Goal: Contribute content: Add original content to the website for others to see

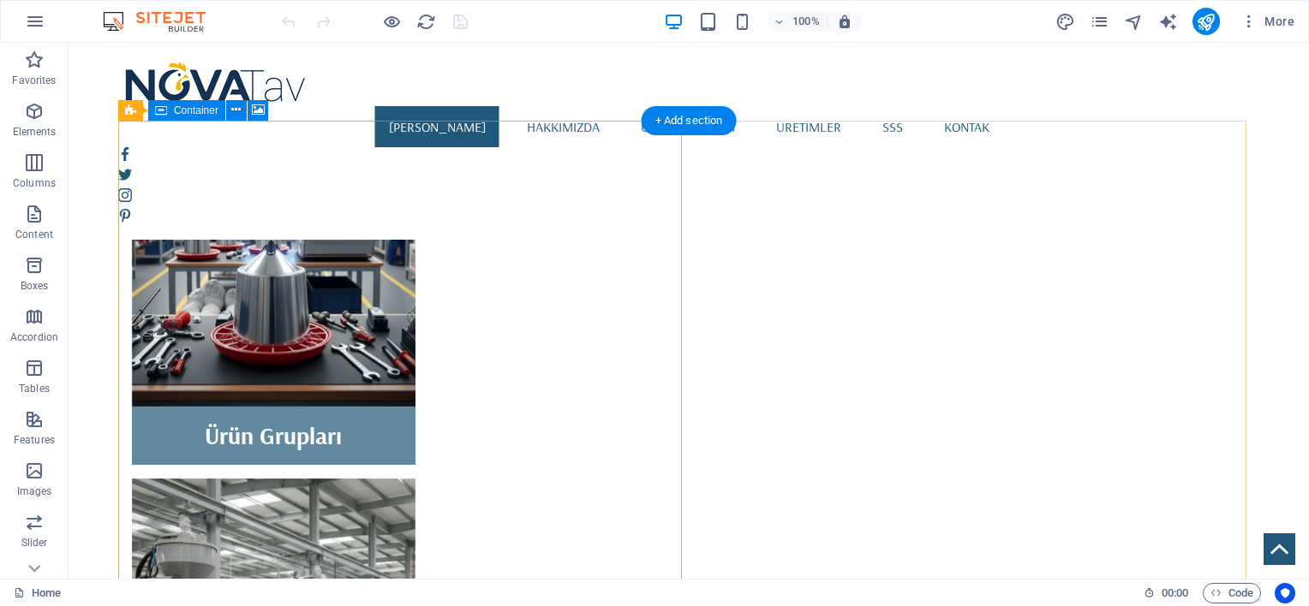
scroll to position [1142, 0]
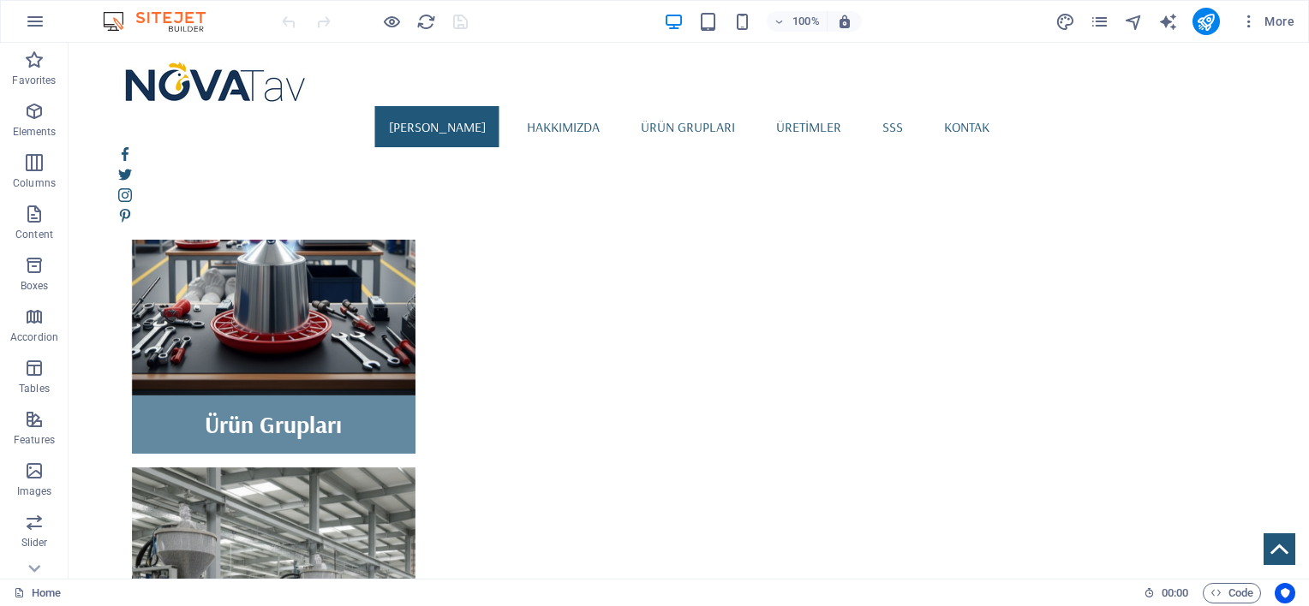
click at [172, 12] on img at bounding box center [162, 21] width 128 height 21
click at [119, 15] on img at bounding box center [162, 21] width 128 height 21
click at [27, 18] on icon "button" at bounding box center [35, 21] width 21 height 21
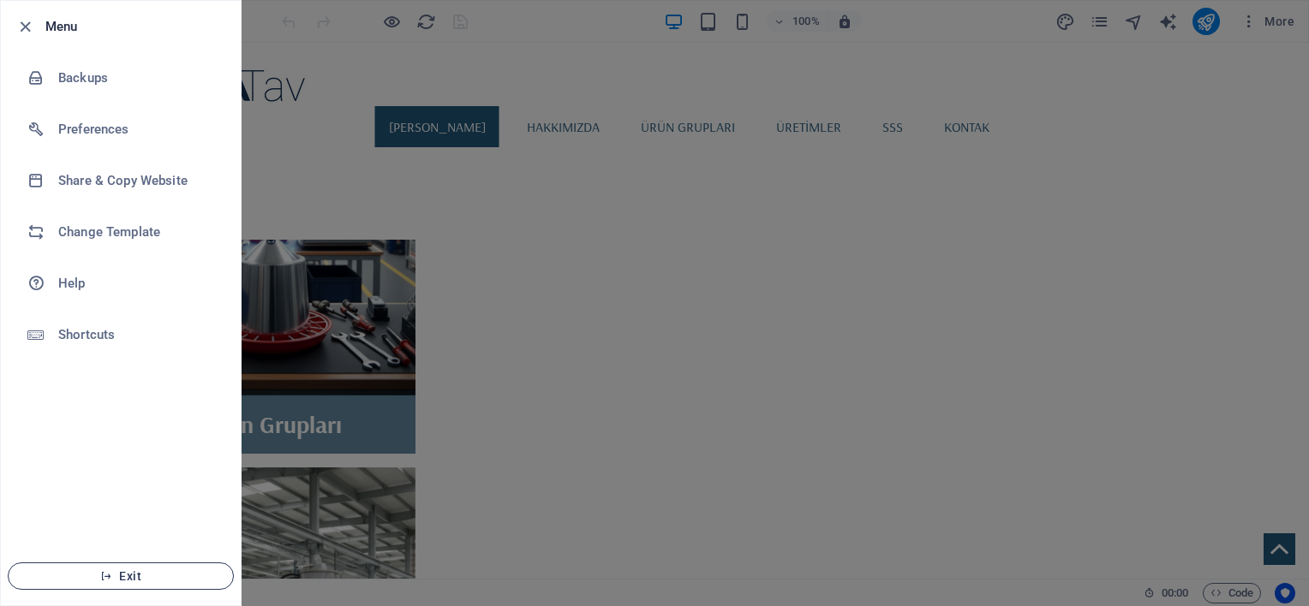
click at [94, 574] on span "Exit" at bounding box center [120, 577] width 197 height 14
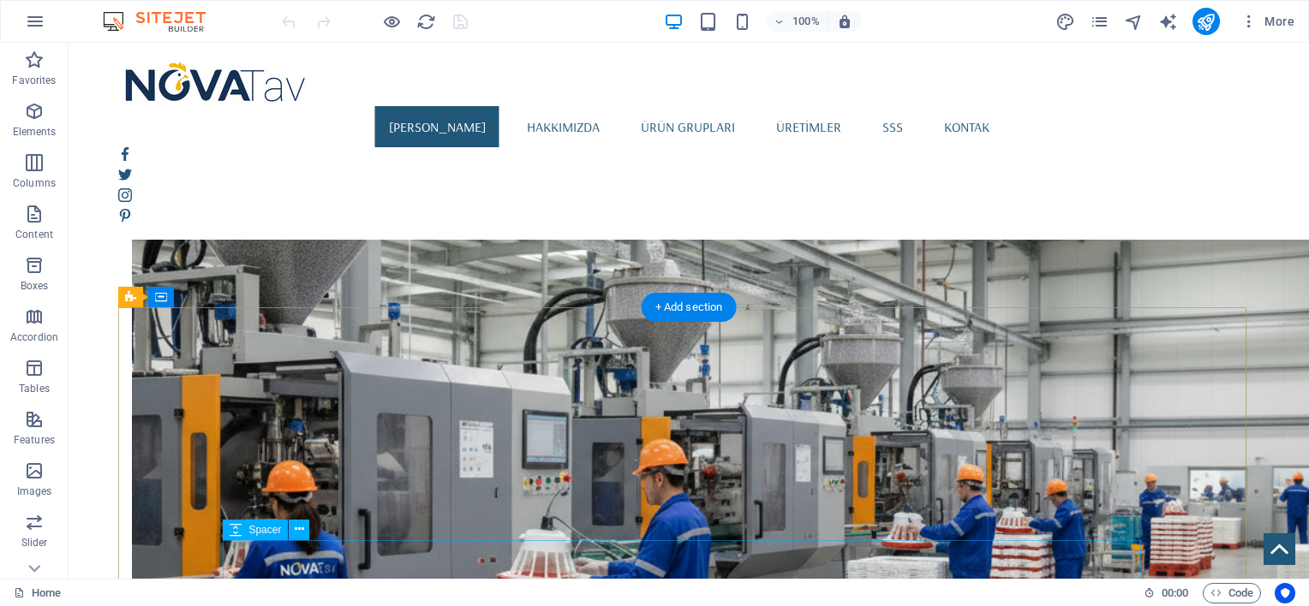
scroll to position [1511, 0]
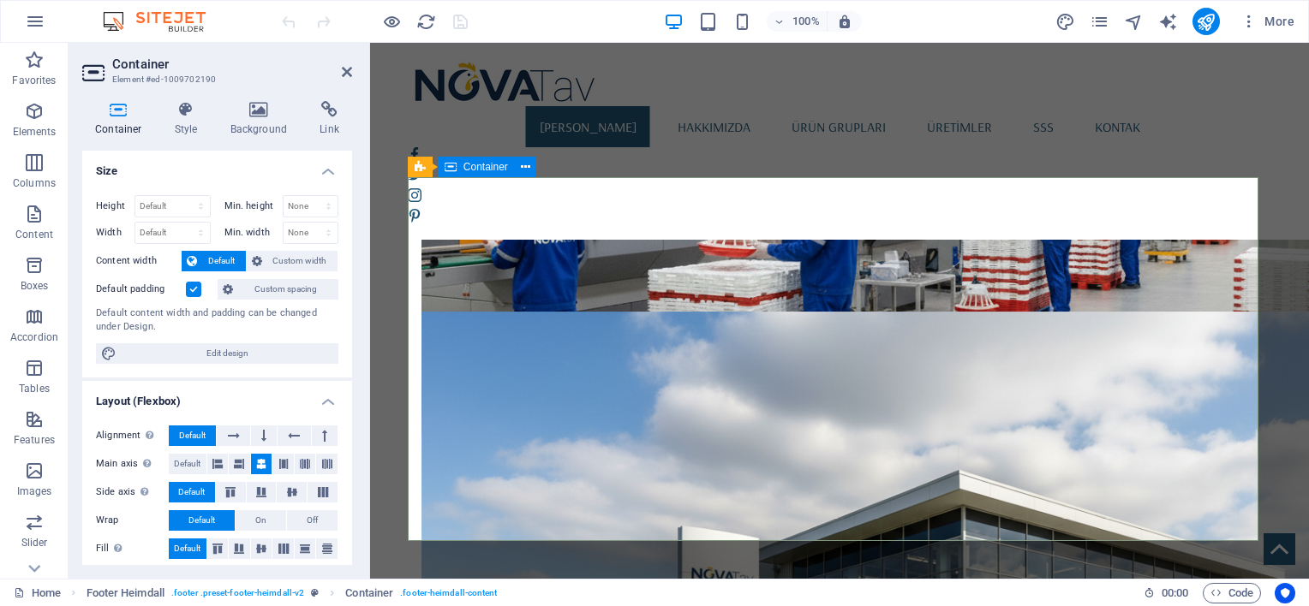
scroll to position [1770, 0]
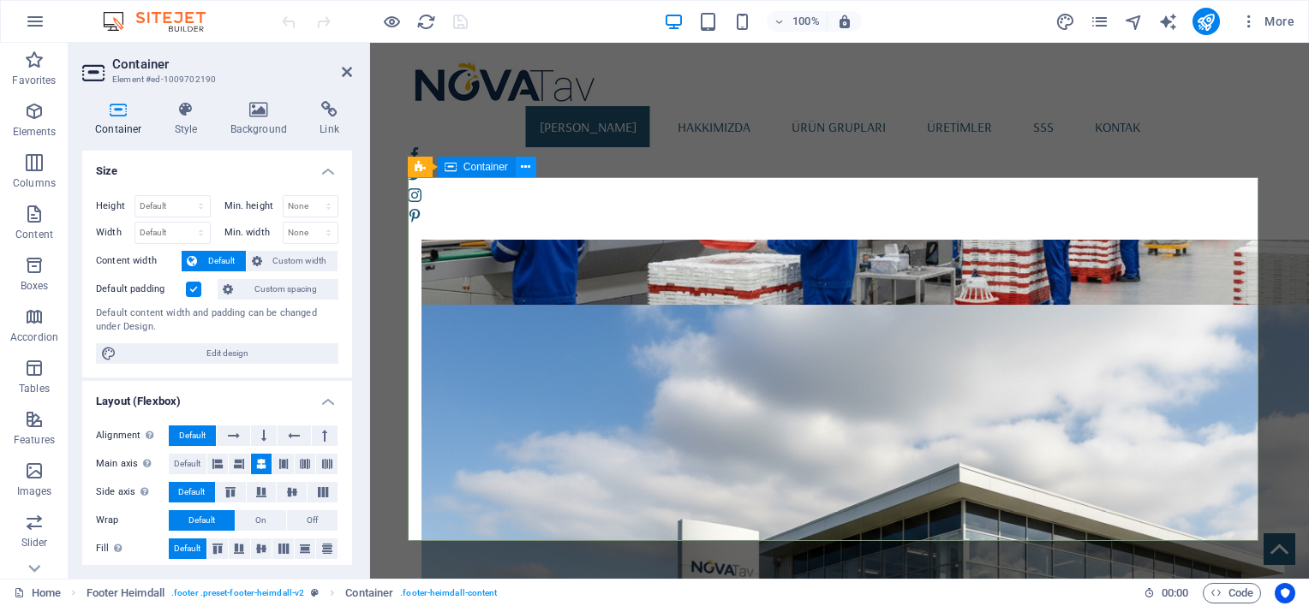
click at [532, 165] on button at bounding box center [526, 167] width 21 height 21
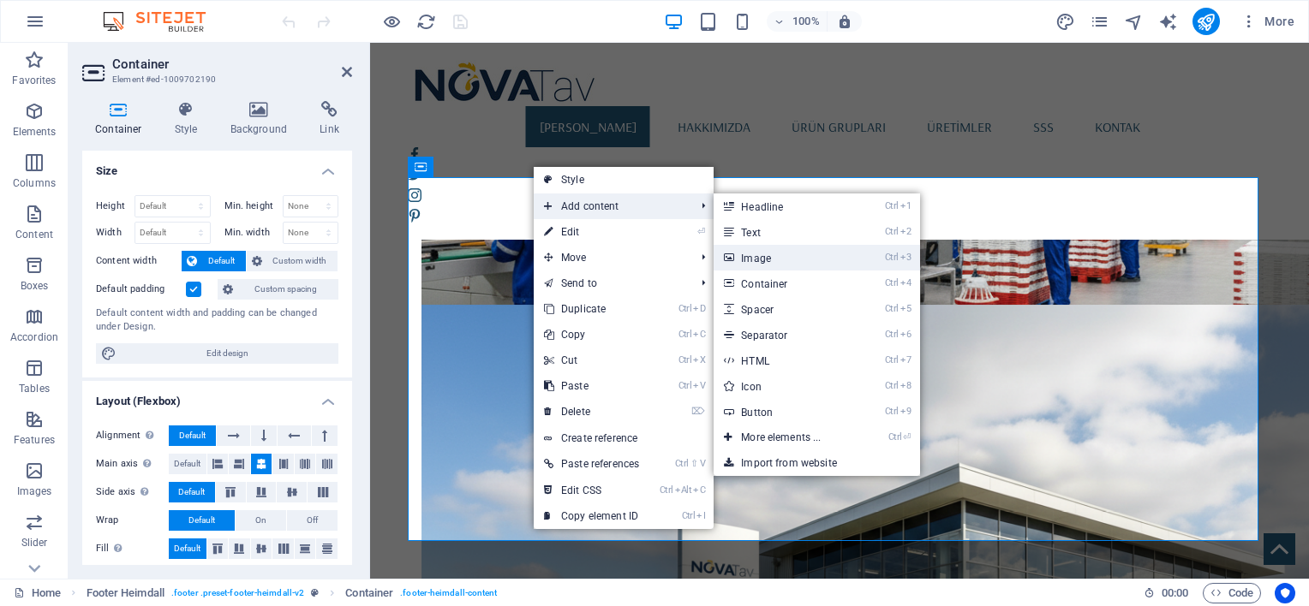
click at [769, 251] on link "Ctrl 3 Image" at bounding box center [783, 258] width 141 height 26
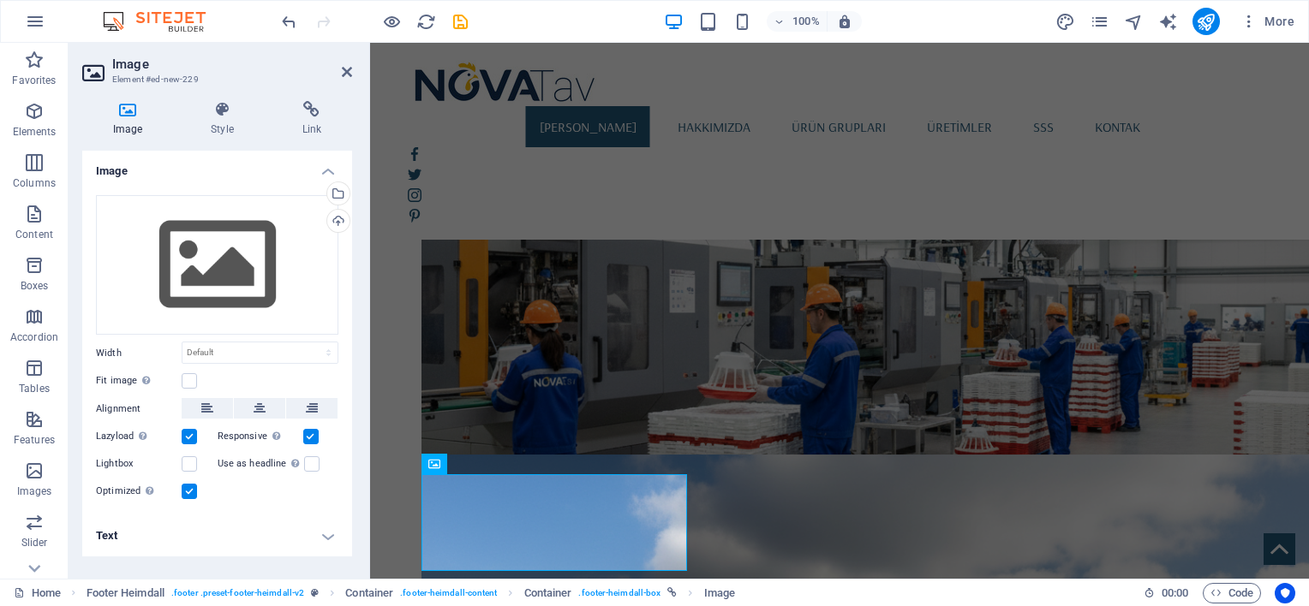
scroll to position [1866, 0]
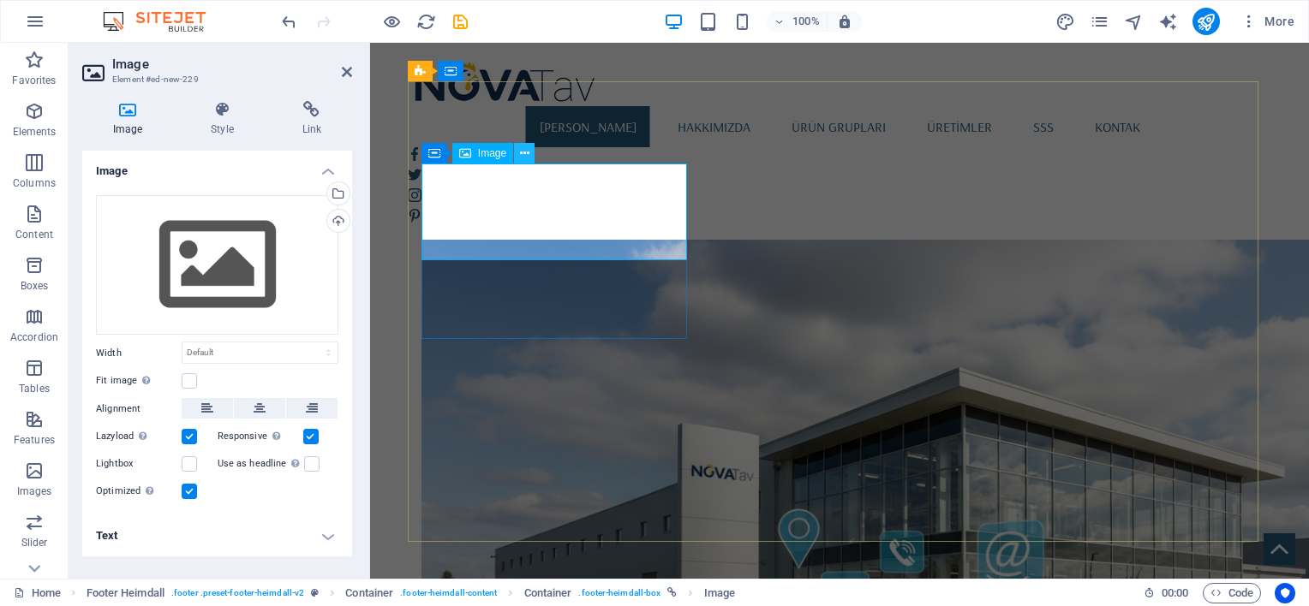
click at [526, 154] on icon at bounding box center [524, 154] width 9 height 18
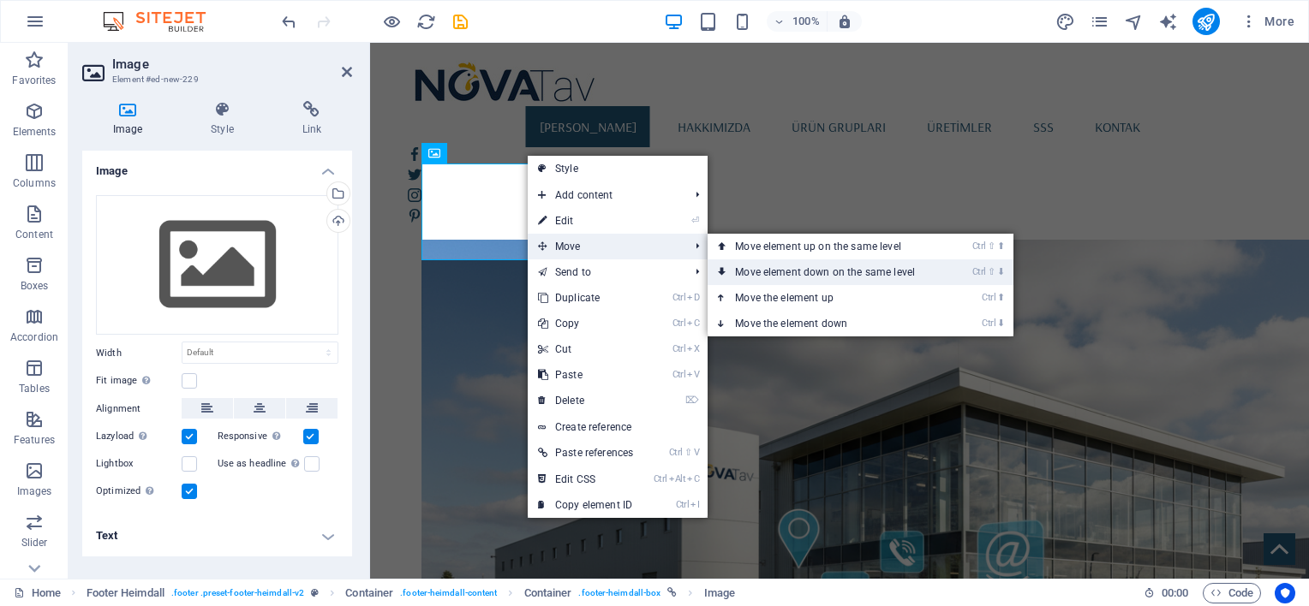
click at [762, 272] on link "Ctrl ⇧ ⬇ Move element down on the same level" at bounding box center [828, 272] width 242 height 26
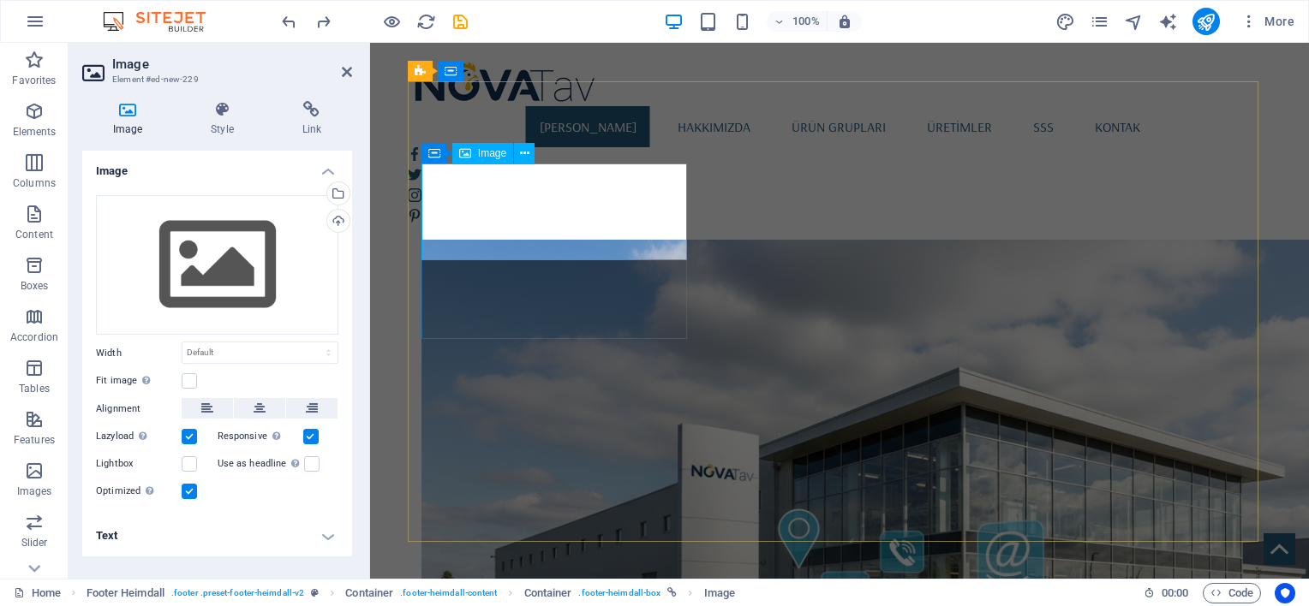
scroll to position [1511, 0]
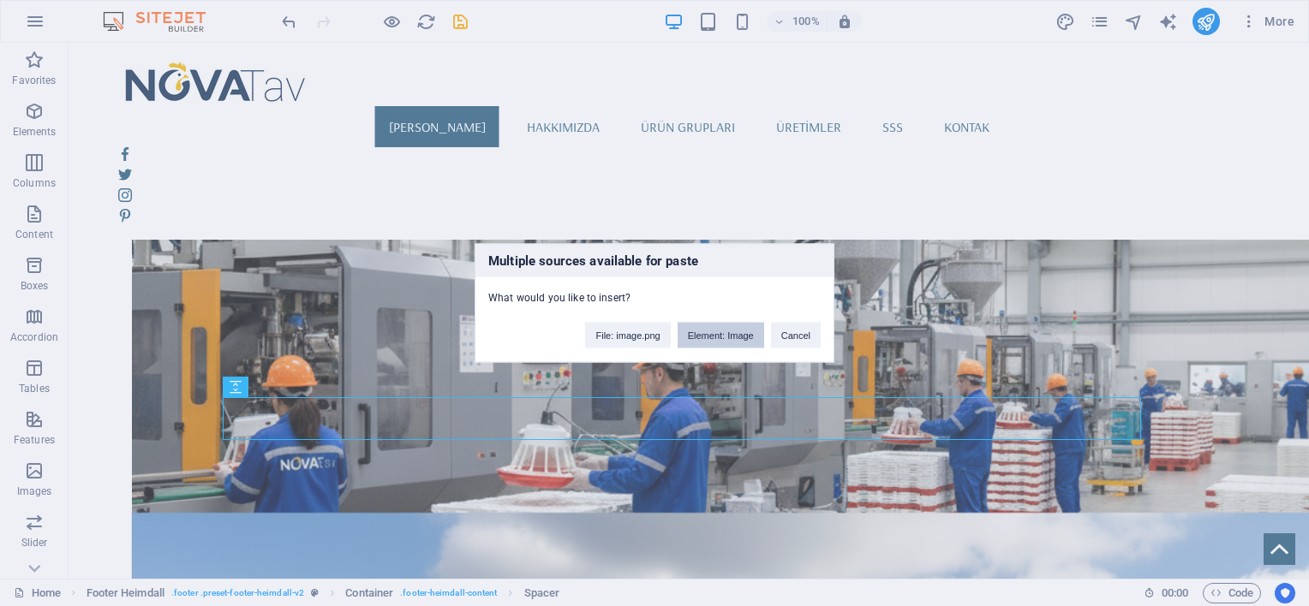
click at [742, 335] on button "Element: Image" at bounding box center [720, 336] width 86 height 26
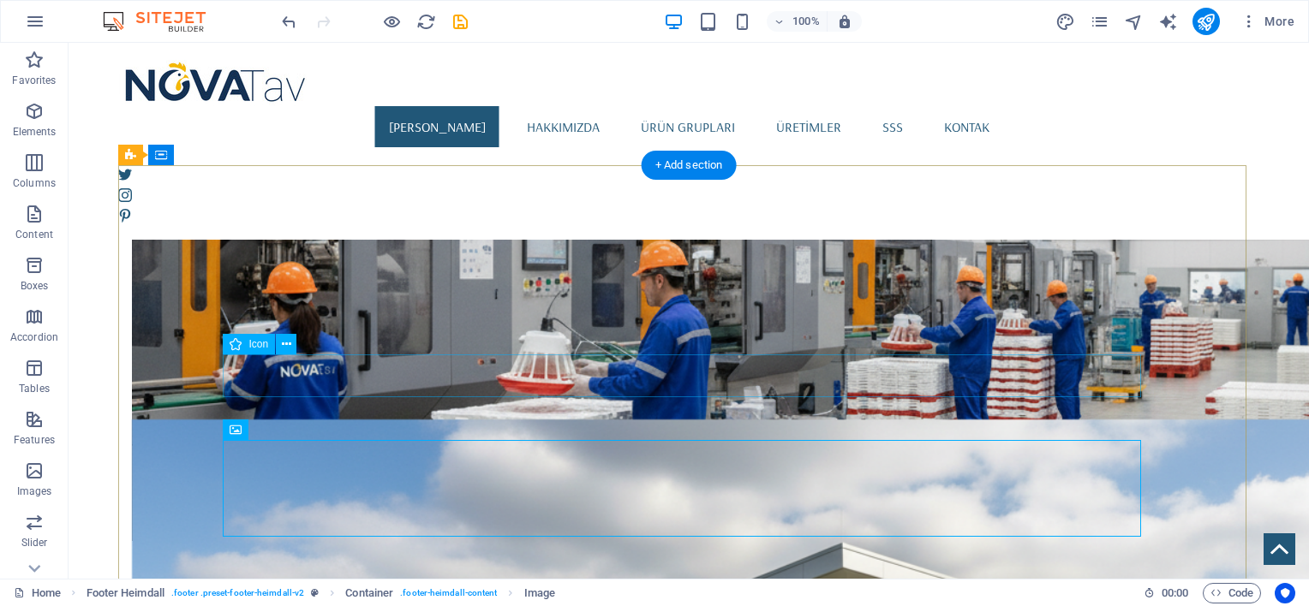
scroll to position [1607, 0]
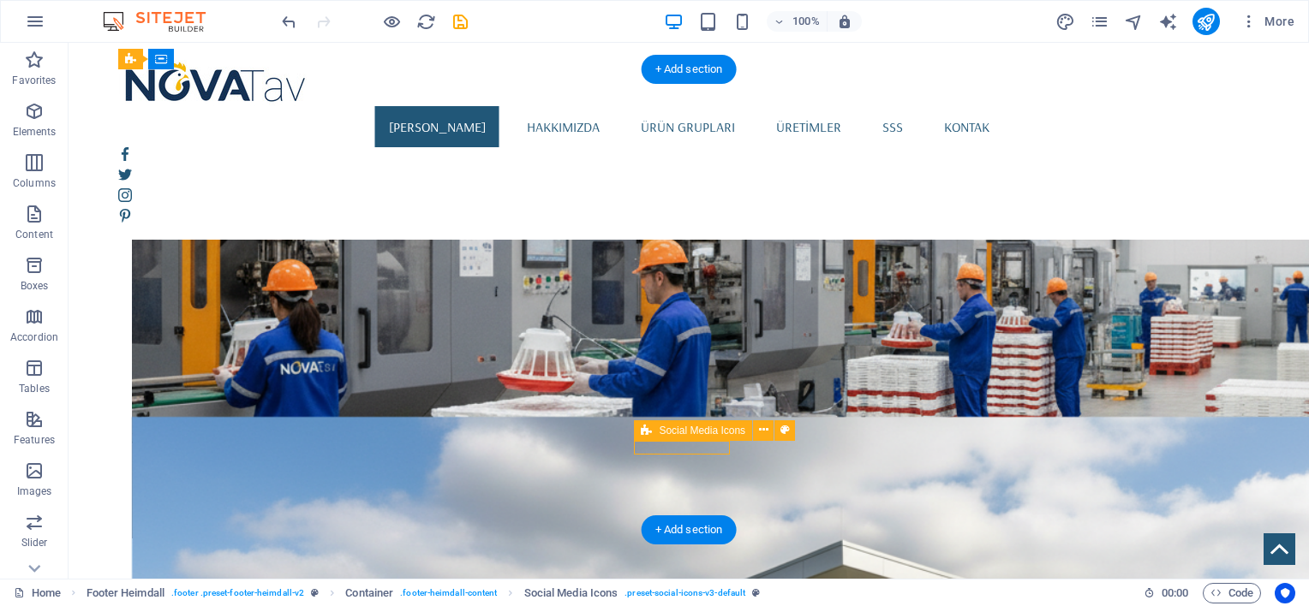
scroll to position [1593, 0]
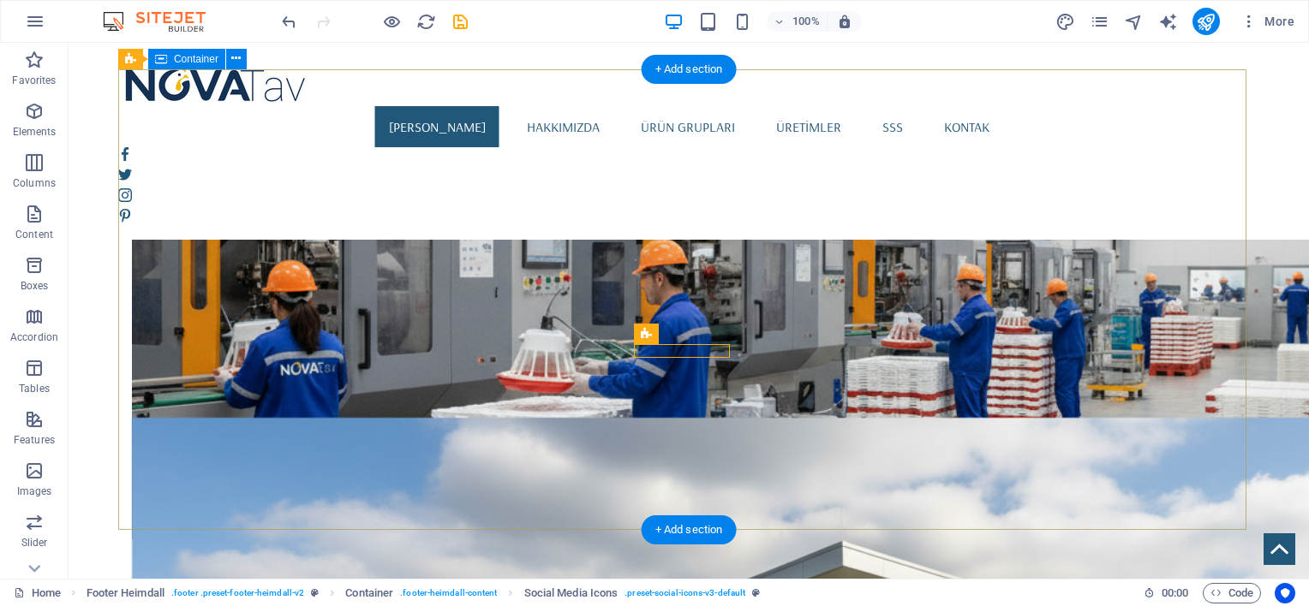
scroll to position [1607, 0]
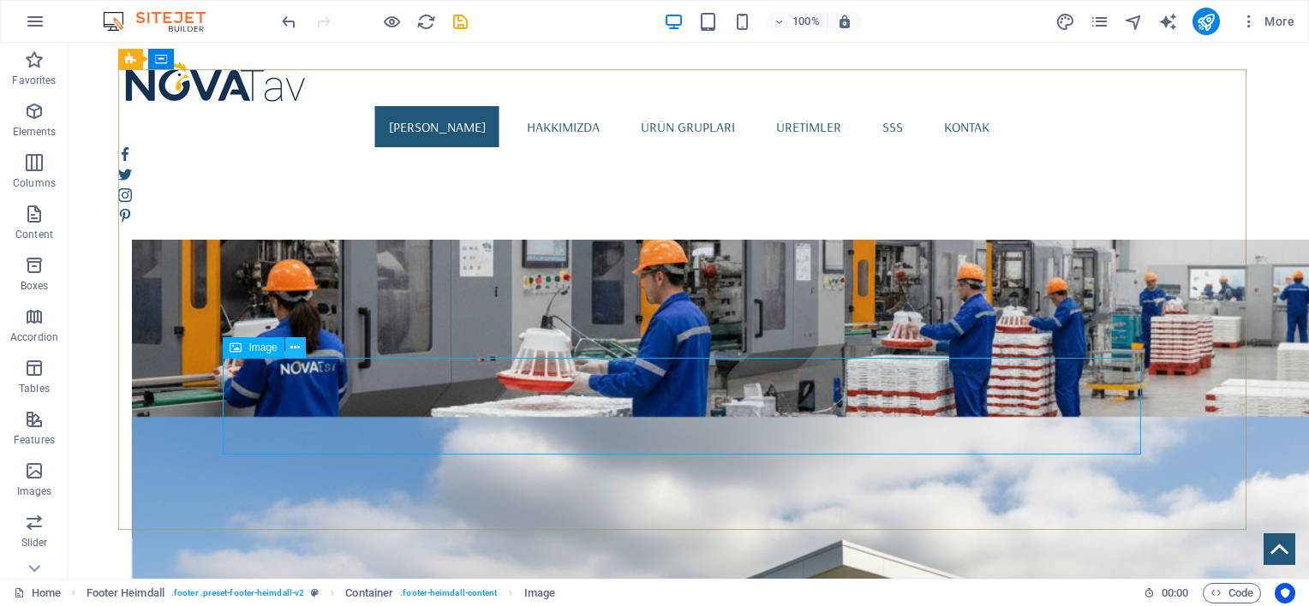
click at [297, 355] on icon at bounding box center [294, 348] width 9 height 18
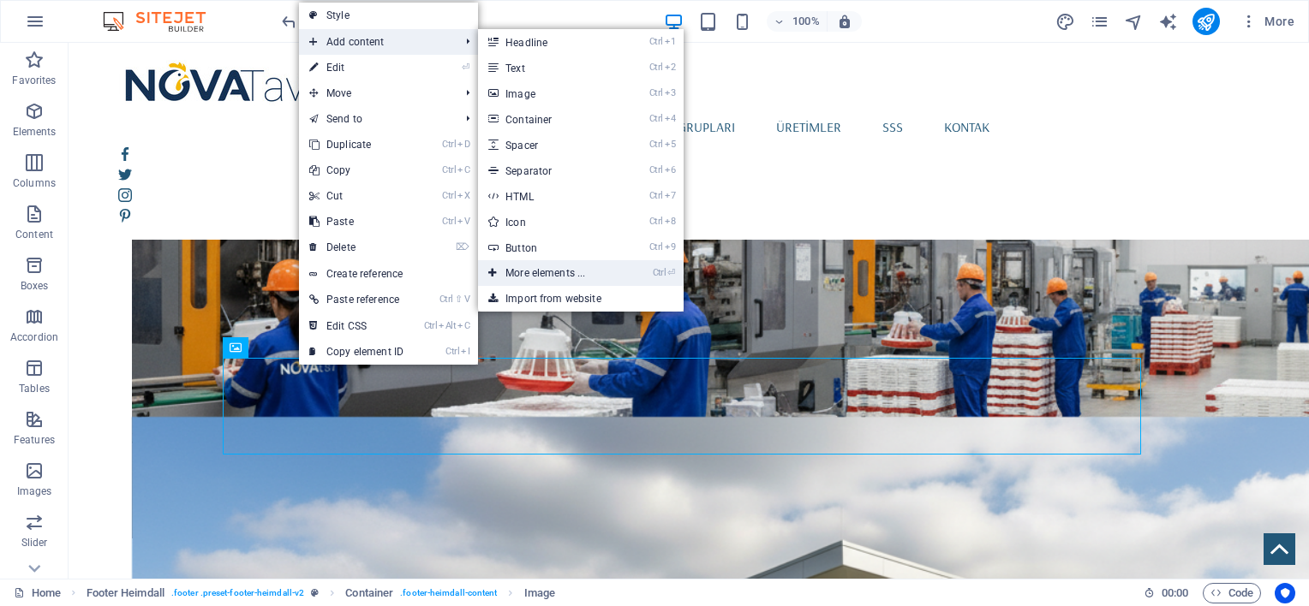
click at [524, 273] on link "Ctrl ⏎ More elements ..." at bounding box center [548, 273] width 141 height 26
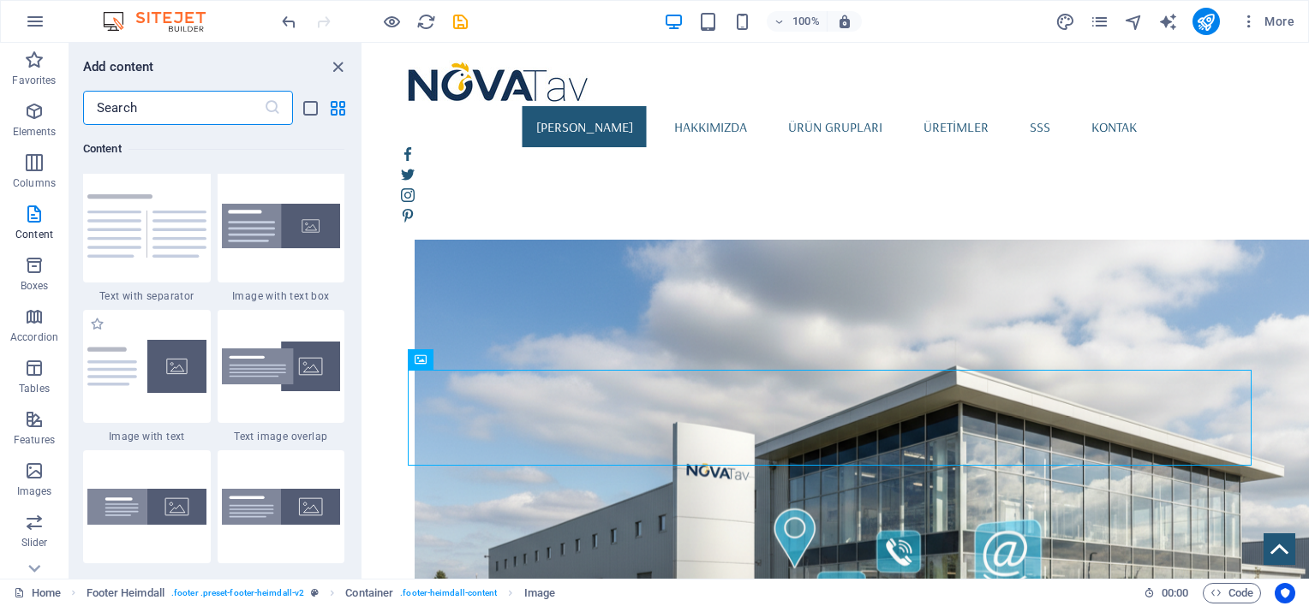
scroll to position [3140, 0]
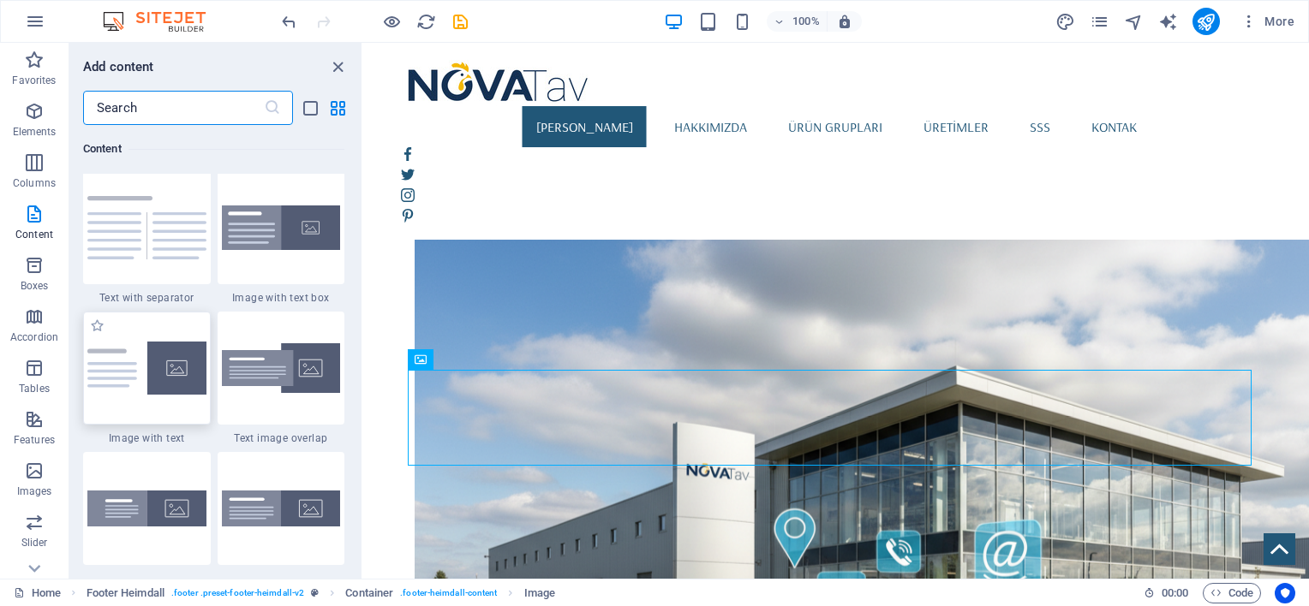
click at [124, 357] on img at bounding box center [146, 368] width 119 height 53
click at [363, 357] on div "H1 Banner Container Text Spacer Button 3 columns Placeholder Wide image with te…" at bounding box center [835, 311] width 945 height 536
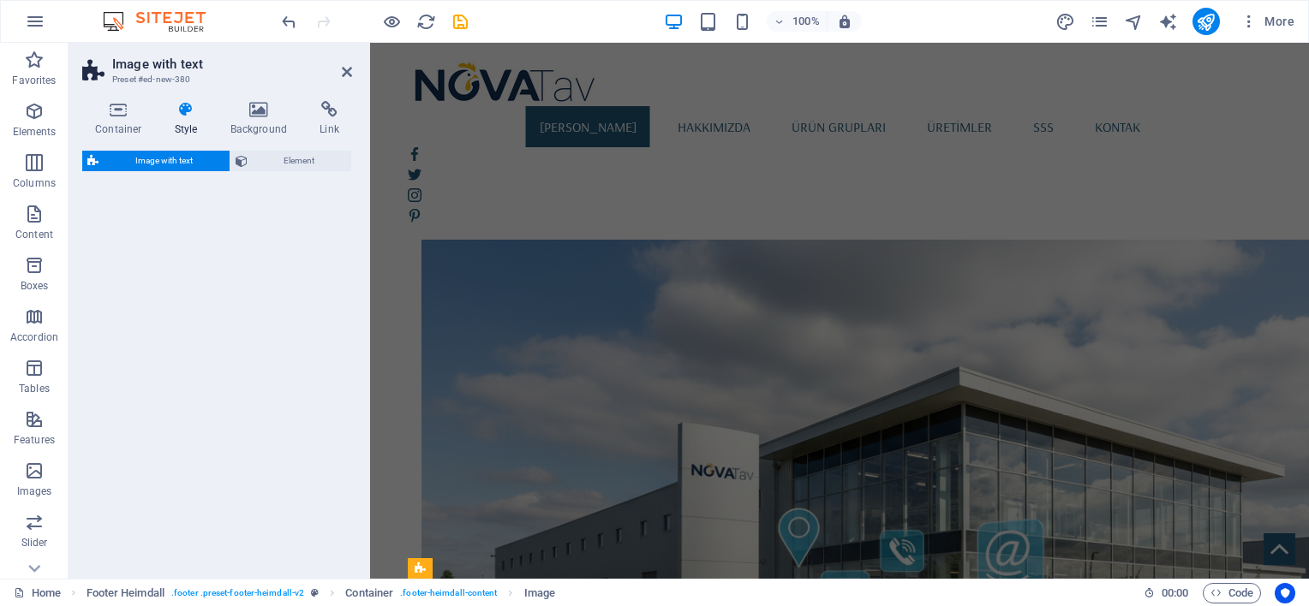
select select "rem"
select select "px"
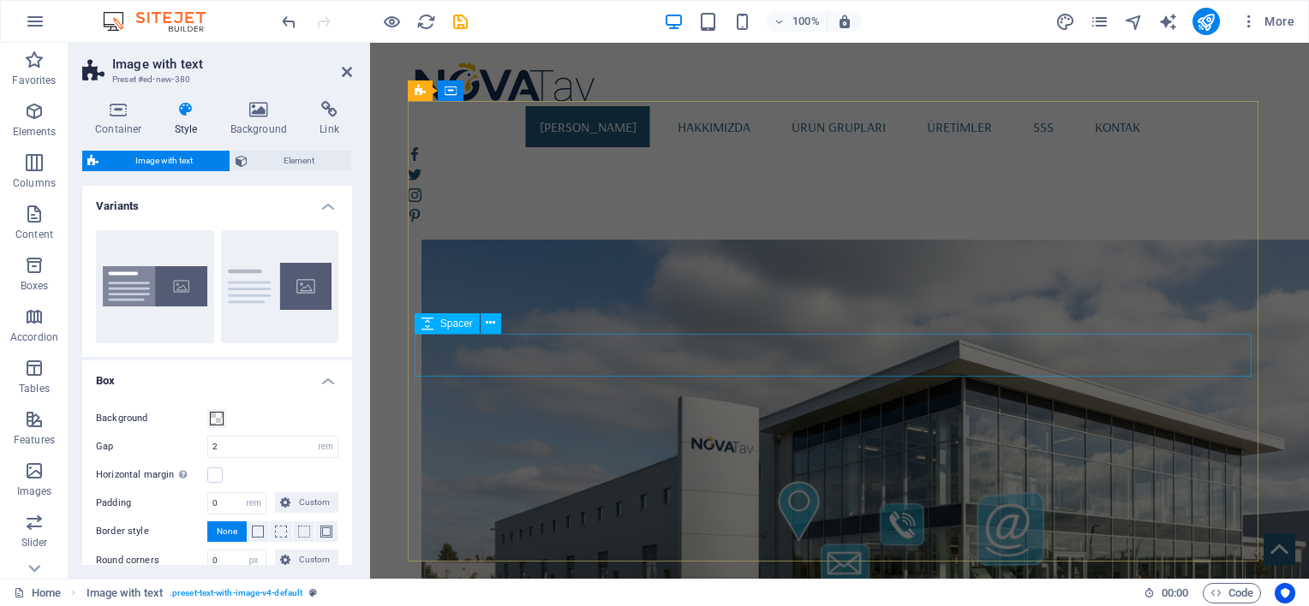
scroll to position [1976, 0]
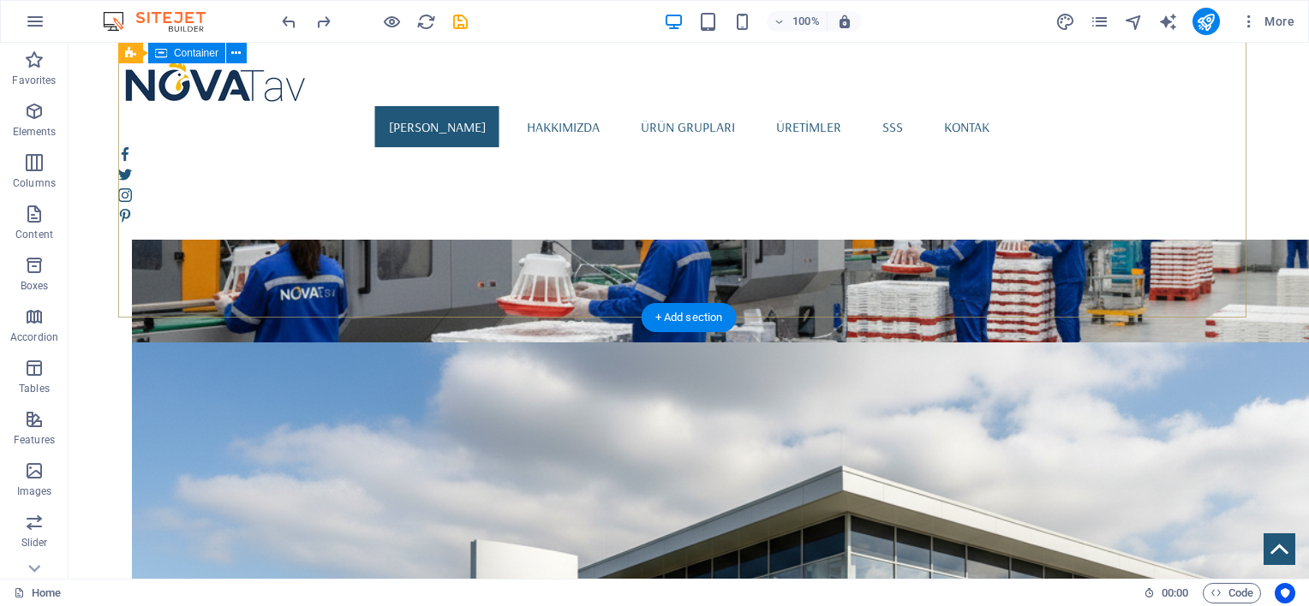
scroll to position [1677, 0]
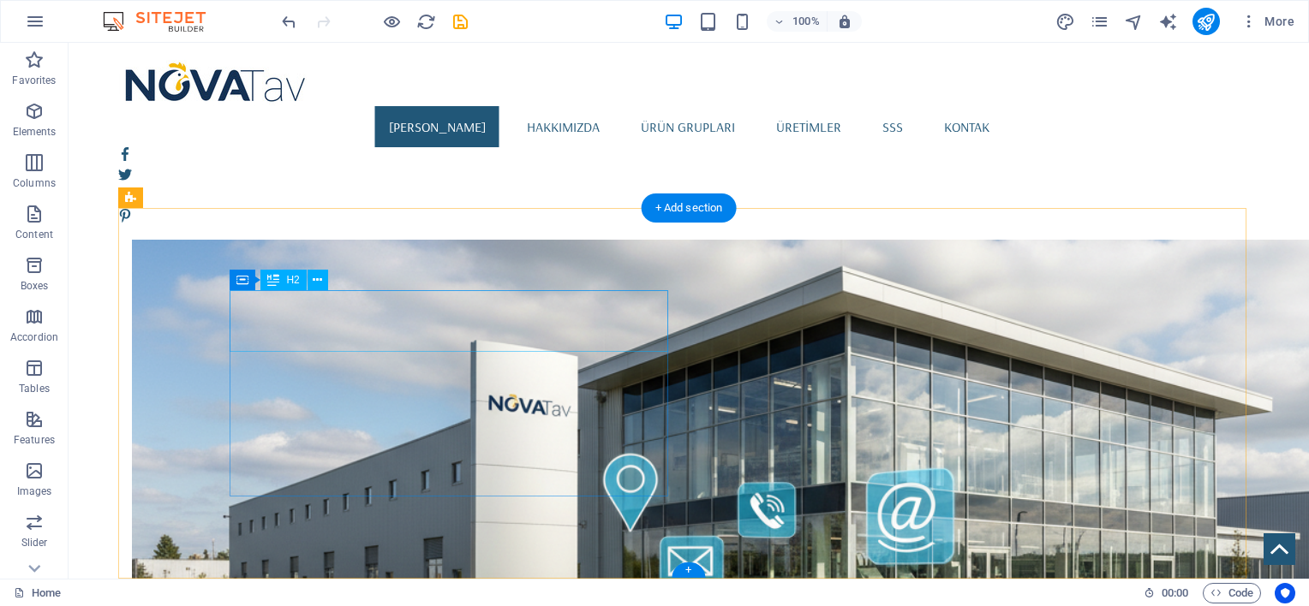
scroll to position [1882, 0]
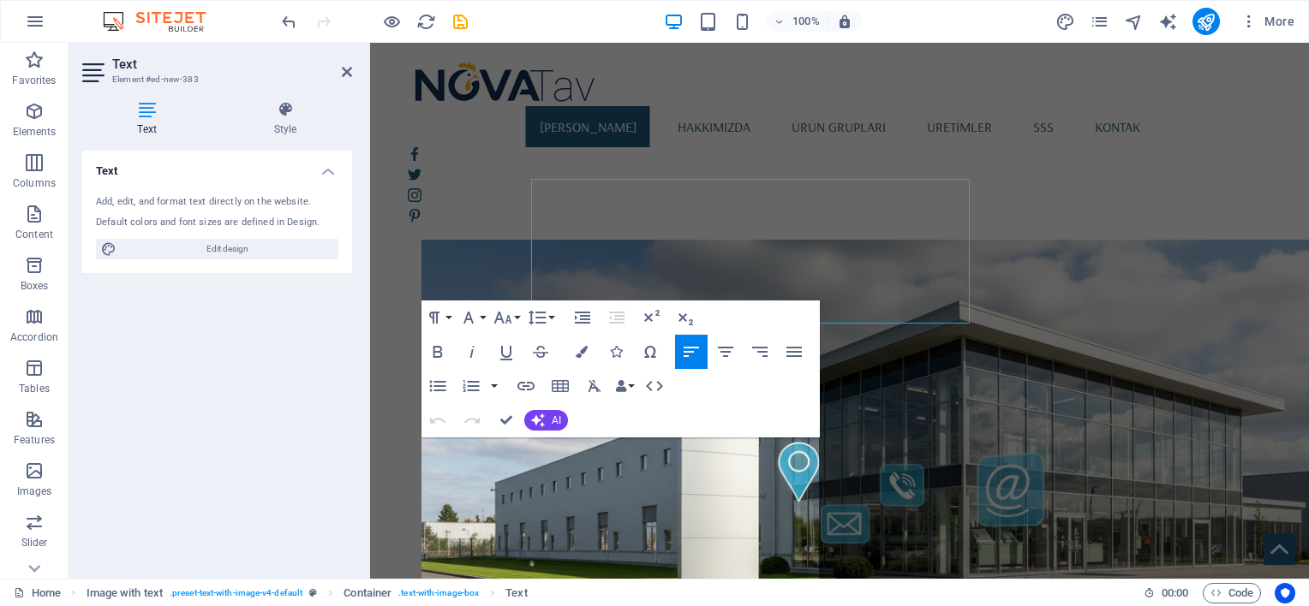
scroll to position [2055, 0]
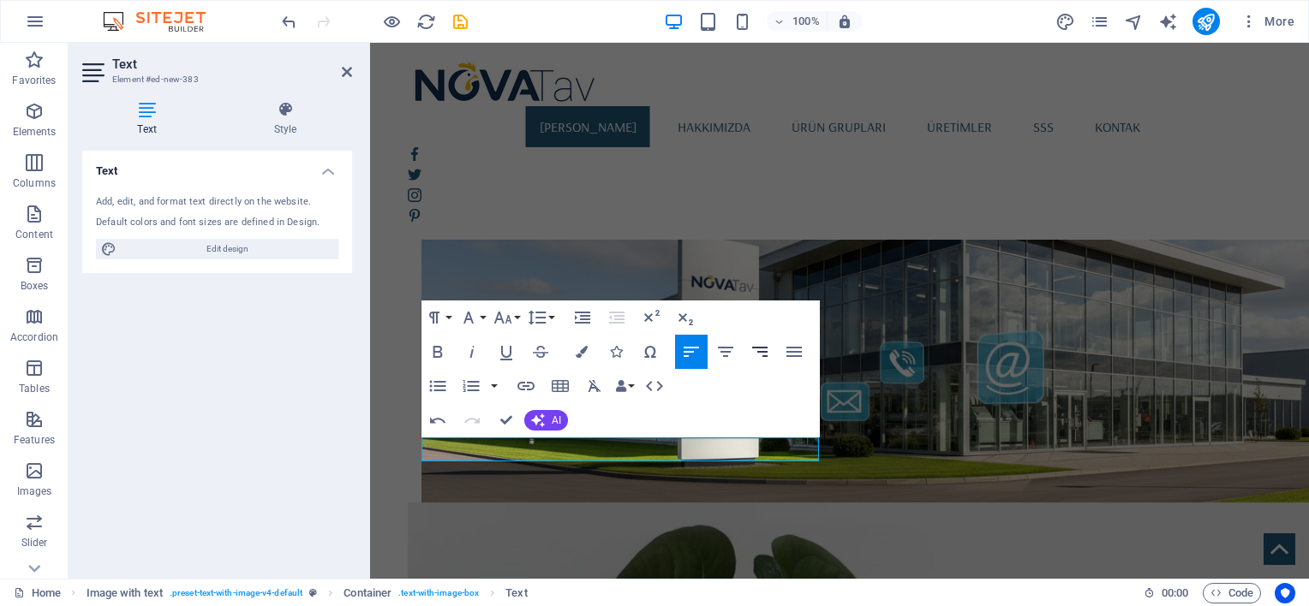
click at [766, 353] on icon "button" at bounding box center [759, 352] width 15 height 10
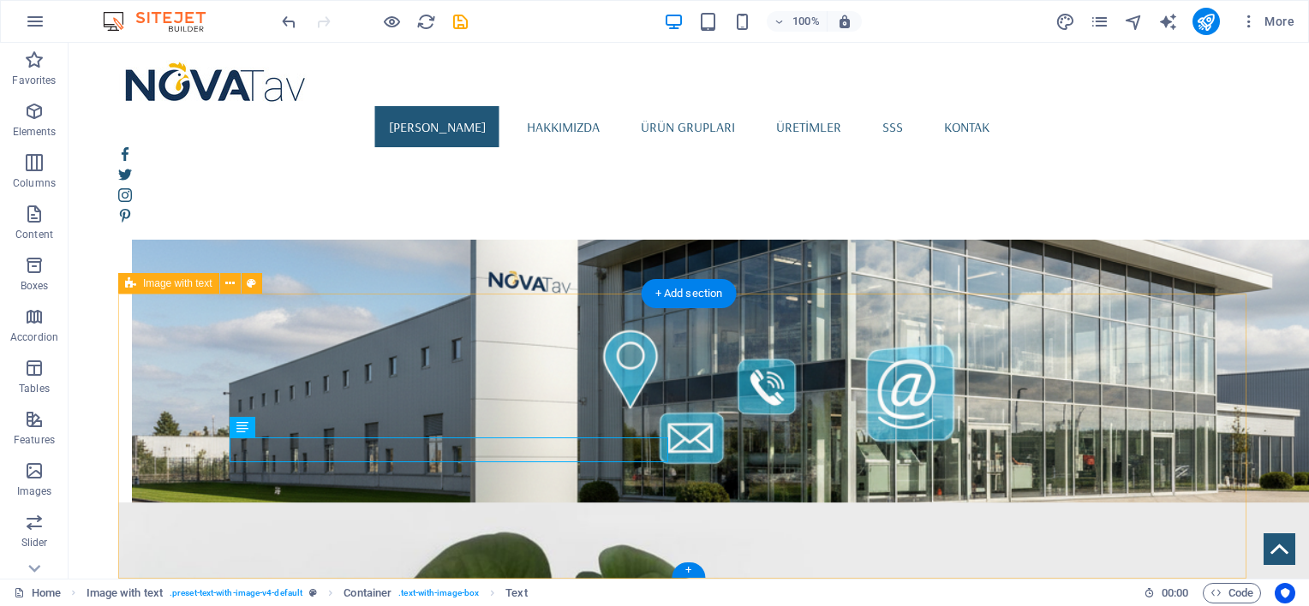
scroll to position [1796, 0]
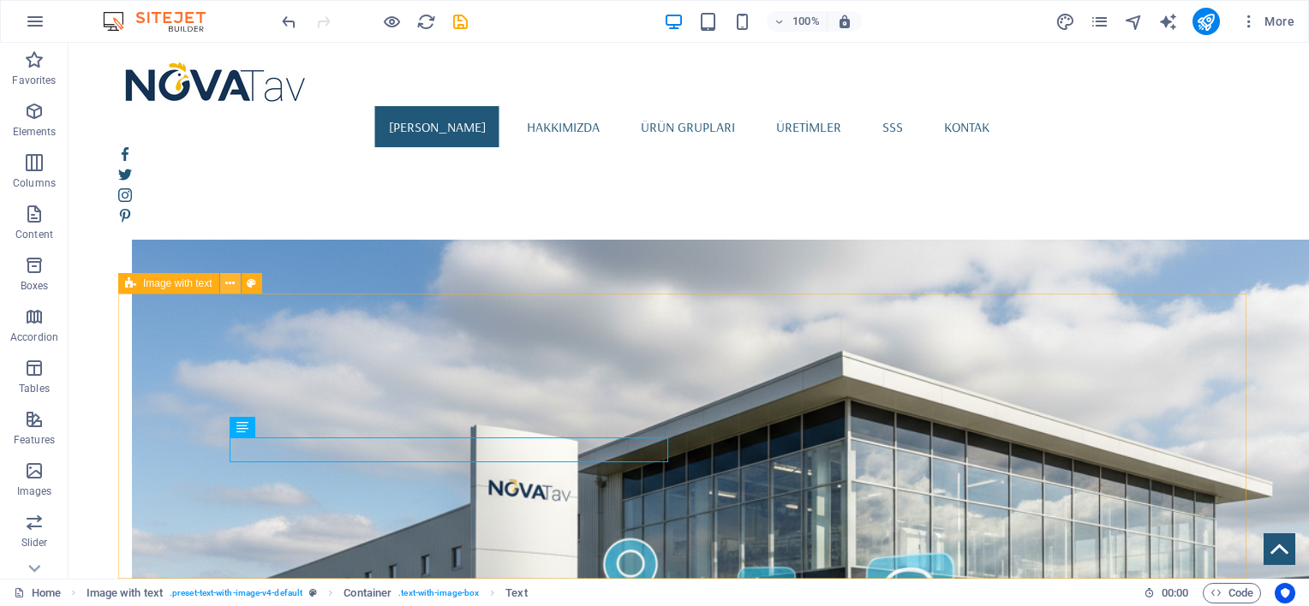
click at [238, 282] on button at bounding box center [230, 283] width 21 height 21
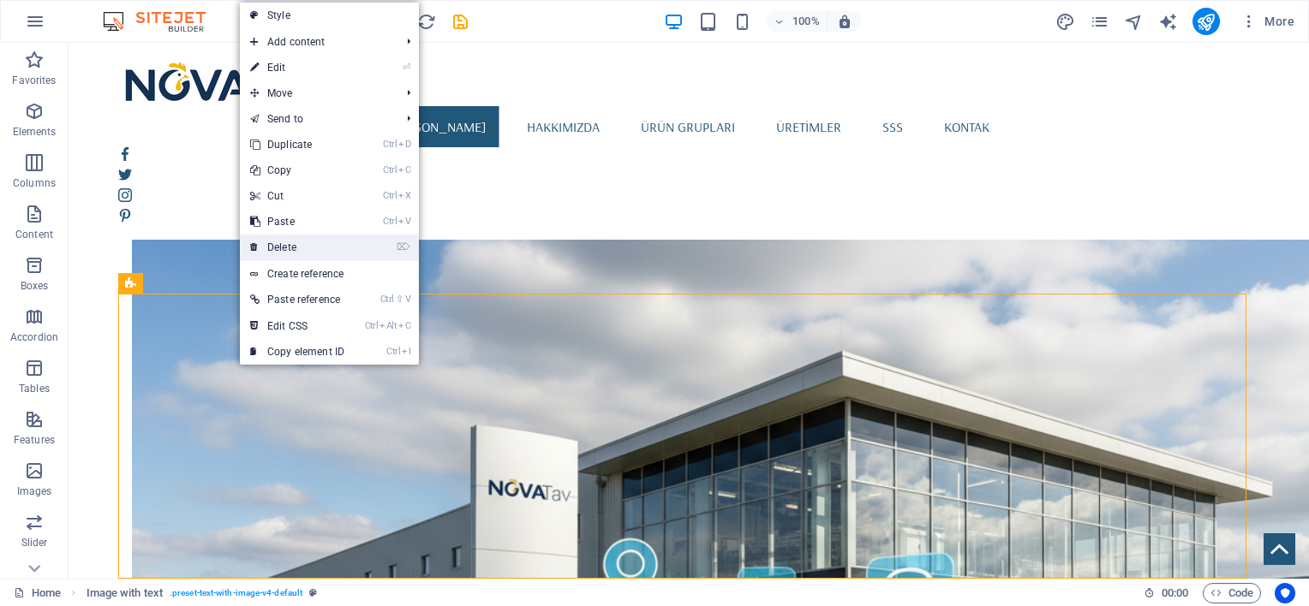
click at [278, 247] on link "⌦ Delete" at bounding box center [297, 248] width 115 height 26
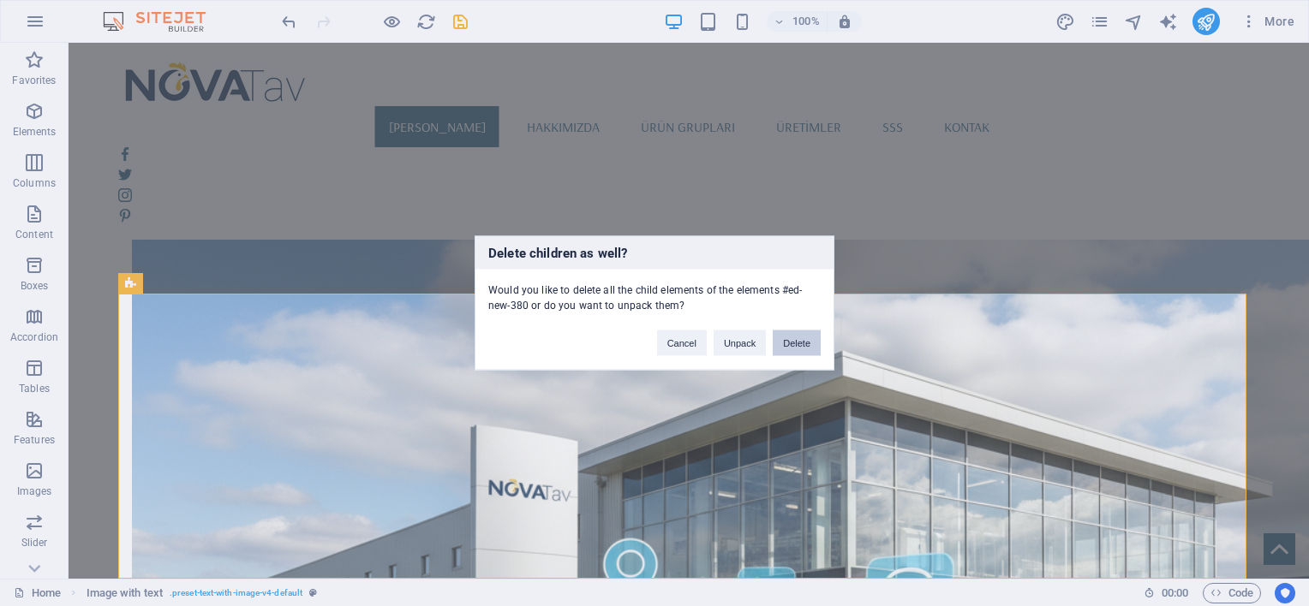
drag, startPoint x: 777, startPoint y: 336, endPoint x: 668, endPoint y: 290, distance: 117.9
click at [777, 336] on button "Delete" at bounding box center [796, 344] width 48 height 26
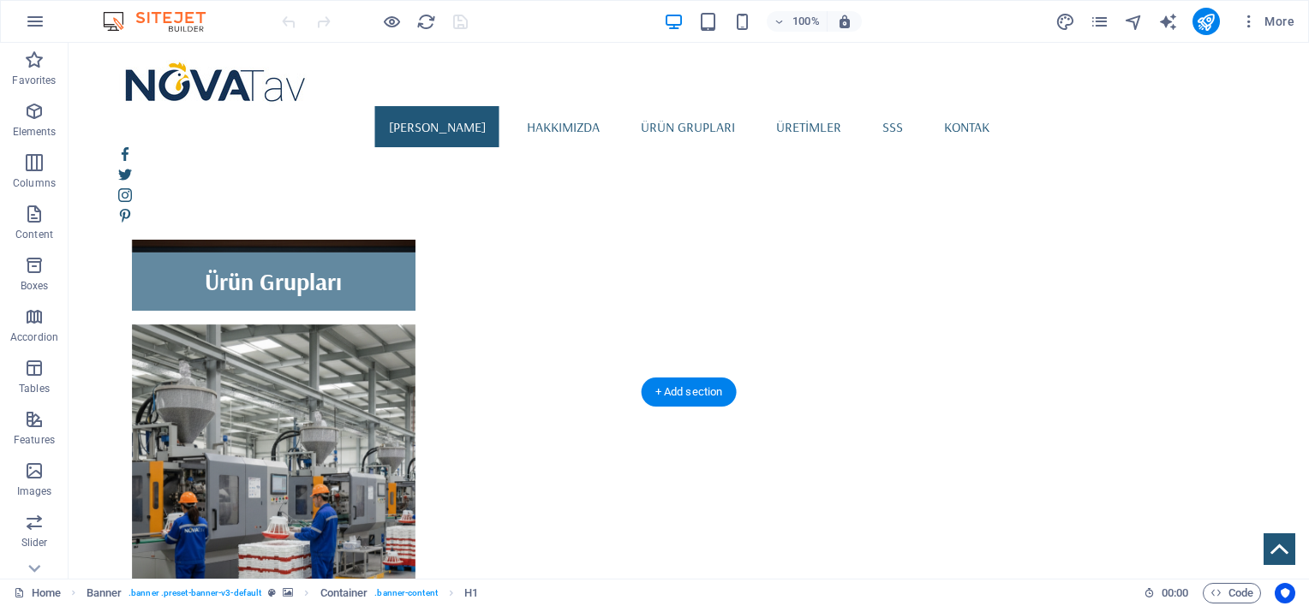
scroll to position [1511, 0]
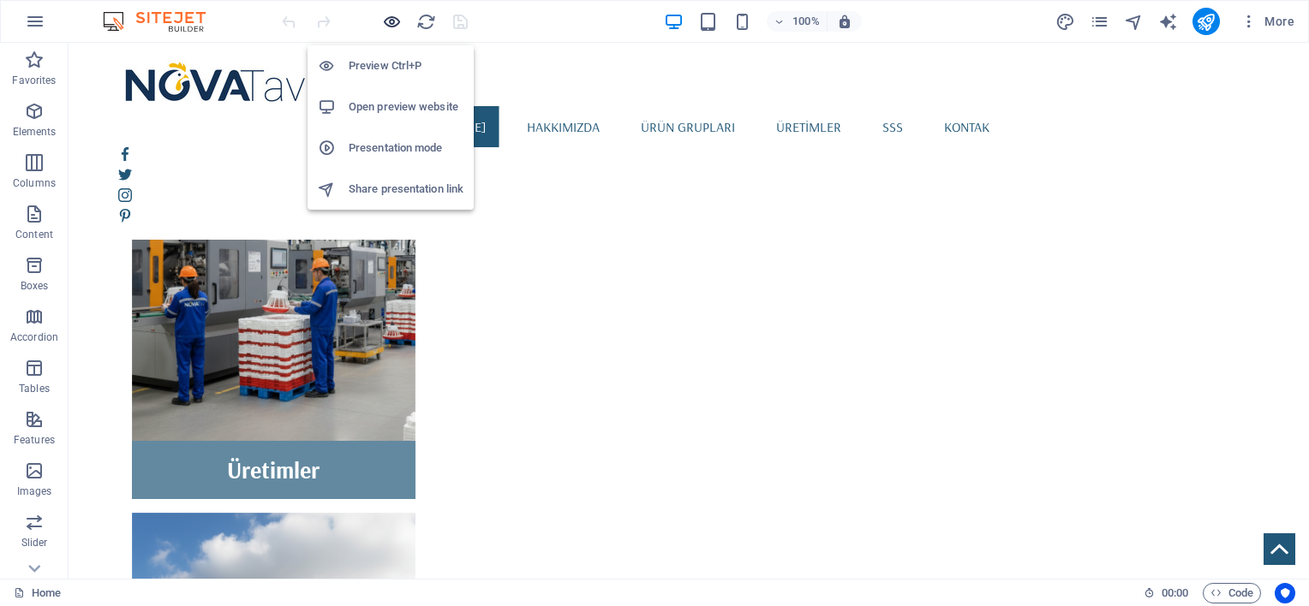
click at [391, 21] on icon "button" at bounding box center [392, 22] width 20 height 20
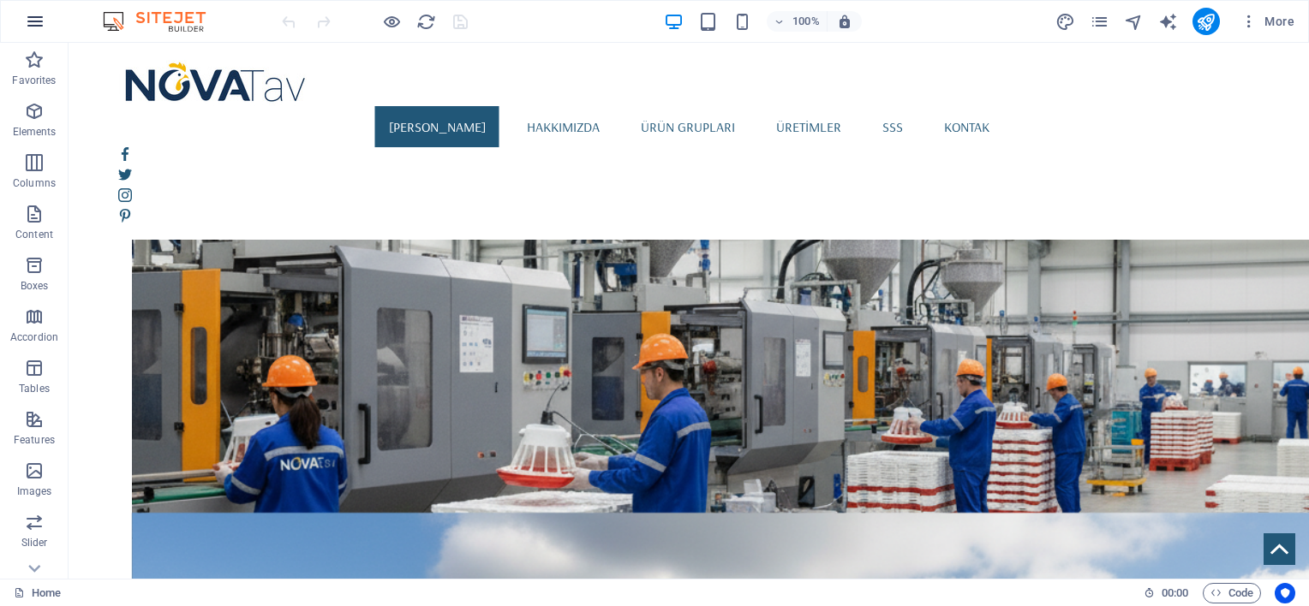
click at [45, 23] on button "button" at bounding box center [35, 21] width 41 height 41
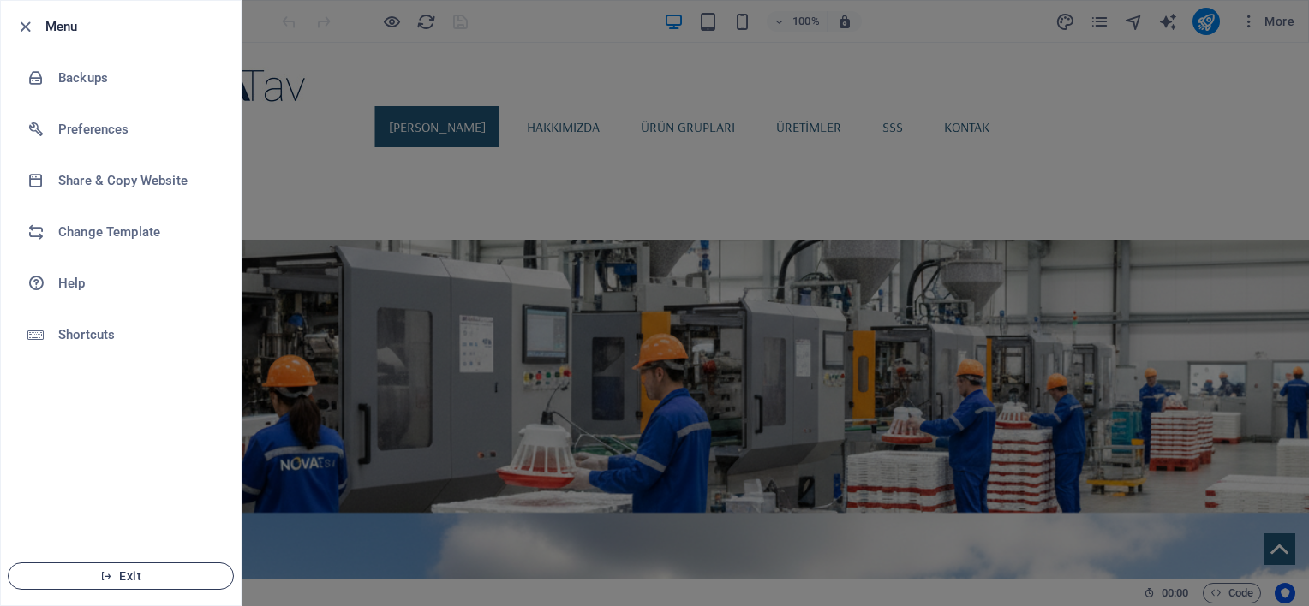
click at [122, 581] on span "Exit" at bounding box center [120, 577] width 197 height 14
